Goal: Information Seeking & Learning: Understand process/instructions

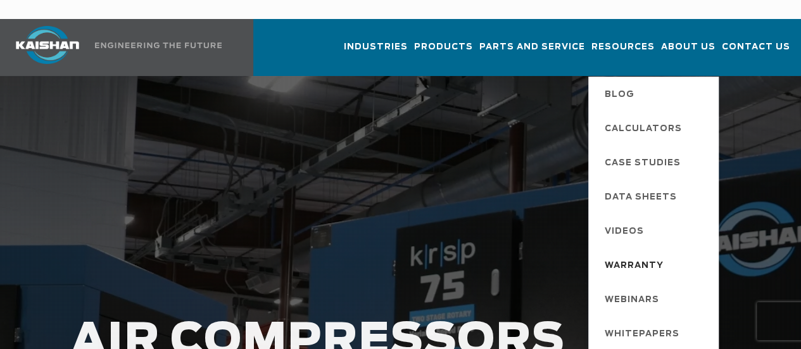
click at [606, 255] on span "Warranty" at bounding box center [634, 266] width 59 height 22
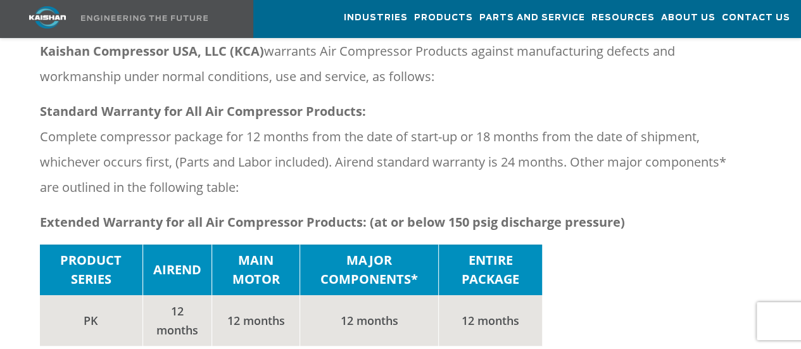
scroll to position [189, 0]
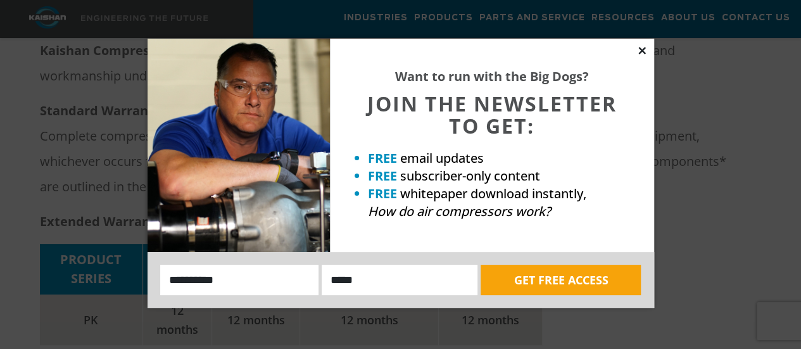
click at [642, 52] on icon at bounding box center [642, 50] width 11 height 11
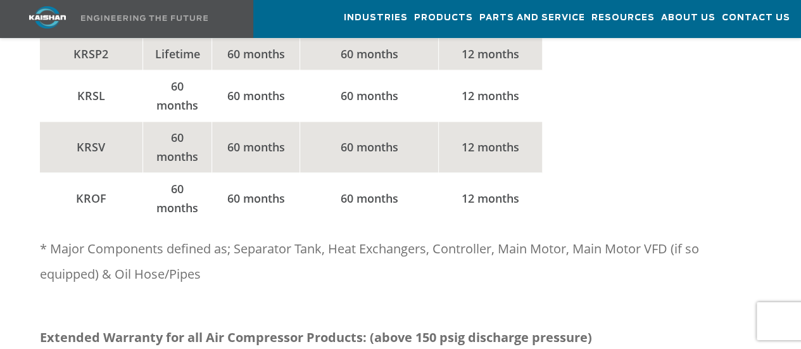
scroll to position [633, 0]
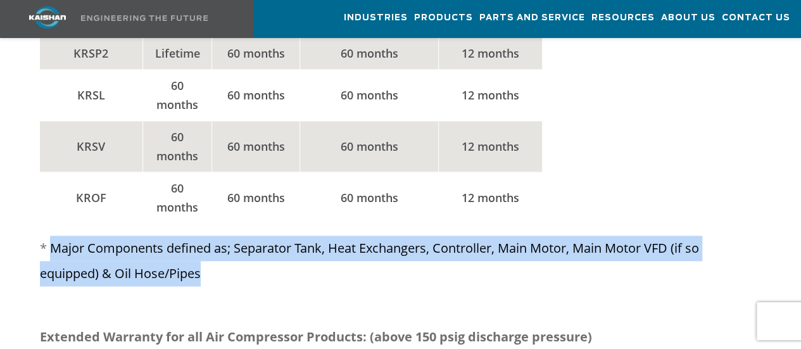
drag, startPoint x: 52, startPoint y: 224, endPoint x: 258, endPoint y: 253, distance: 208.7
click at [258, 253] on p "* Major Components defined as; Separator Tank, Heat Exchangers, Controller, Mai…" at bounding box center [389, 261] width 699 height 51
click at [260, 253] on p "* Major Components defined as; Separator Tank, Heat Exchangers, Controller, Mai…" at bounding box center [389, 261] width 699 height 51
click at [341, 245] on p "* Major Components defined as; Separator Tank, Heat Exchangers, Controller, Mai…" at bounding box center [389, 261] width 699 height 51
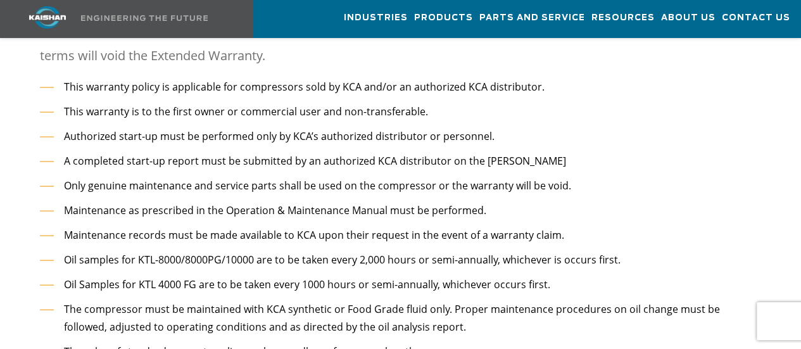
scroll to position [1202, 0]
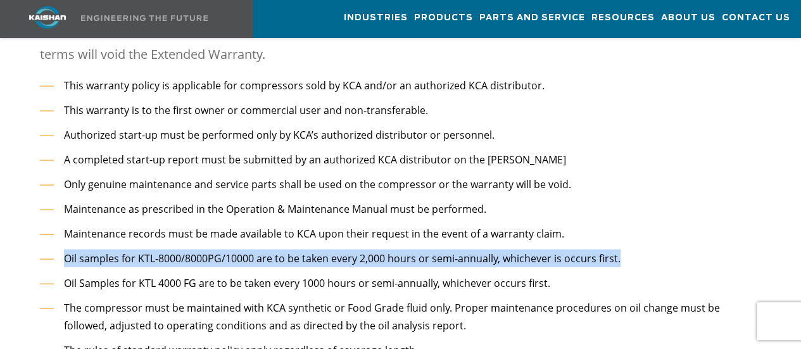
drag, startPoint x: 66, startPoint y: 232, endPoint x: 635, endPoint y: 231, distance: 569.6
click at [635, 250] on li "Oil samples for KTL-8000/8000PG/10000 are to be taken every 2,000 hours or semi…" at bounding box center [389, 259] width 699 height 18
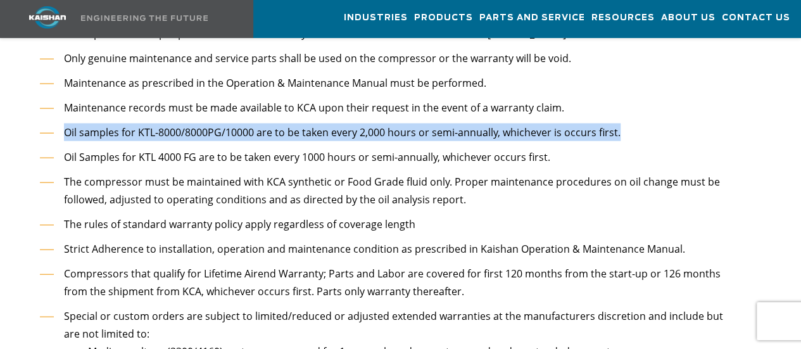
scroll to position [1329, 0]
